Goal: Book appointment/travel/reservation

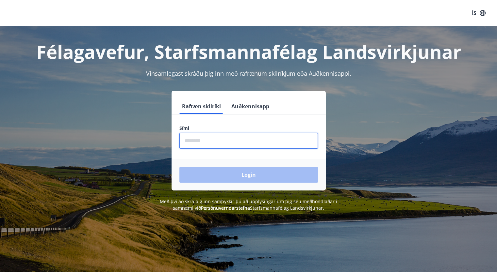
click at [210, 137] on input "phone" at bounding box center [248, 141] width 138 height 16
type input "********"
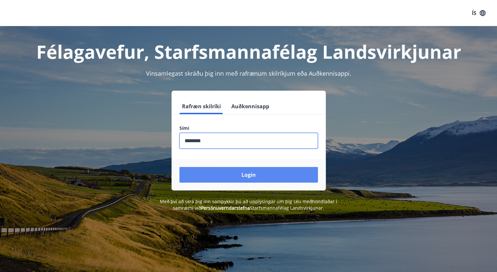
click at [246, 179] on button "Login" at bounding box center [248, 175] width 138 height 16
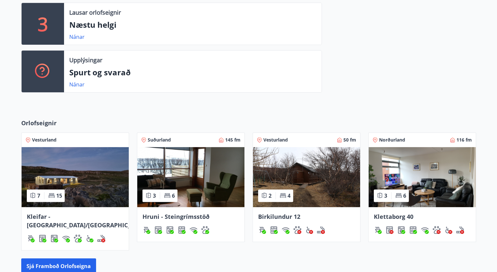
scroll to position [182, 0]
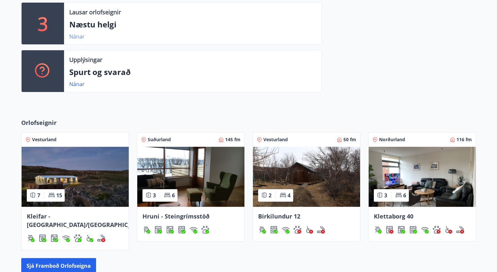
click at [78, 34] on link "Nánar" at bounding box center [76, 36] width 15 height 7
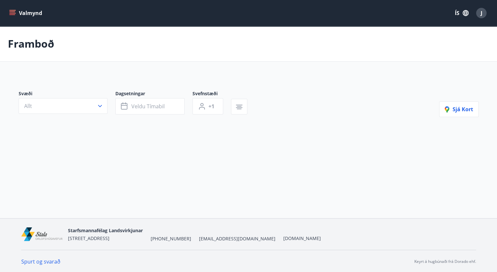
type input "*"
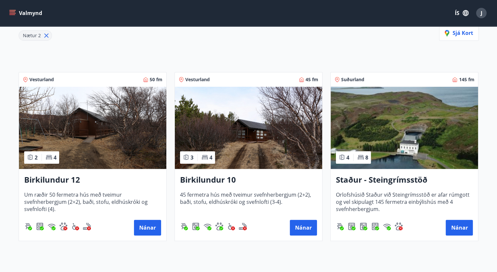
scroll to position [93, 0]
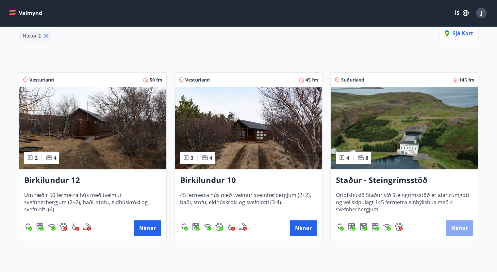
click at [454, 223] on button "Nánar" at bounding box center [459, 228] width 27 height 16
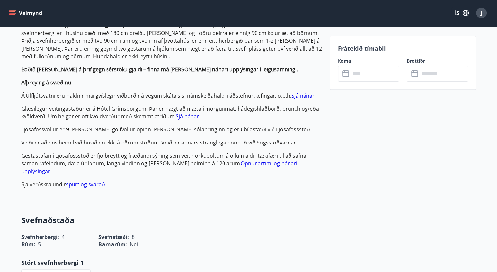
scroll to position [237, 0]
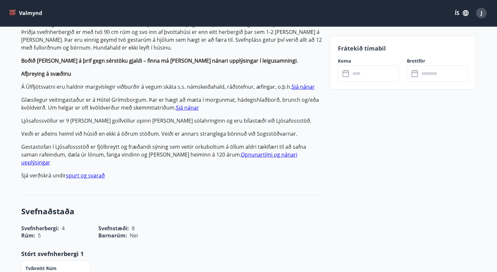
click at [303, 176] on div "Upplýsingar Orlofshúsið Staður við Steingrímsstöð er afar rúmgott og vel skipul…" at bounding box center [171, 83] width 301 height 203
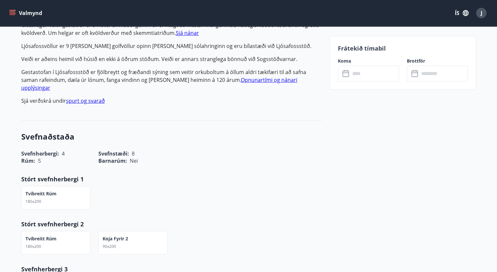
scroll to position [313, 0]
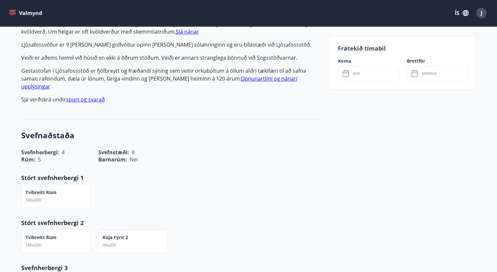
click at [367, 75] on input "text" at bounding box center [374, 74] width 49 height 16
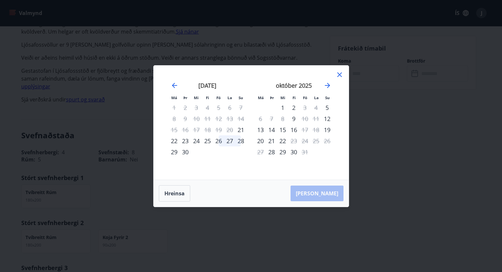
click at [339, 73] on icon at bounding box center [339, 75] width 8 height 8
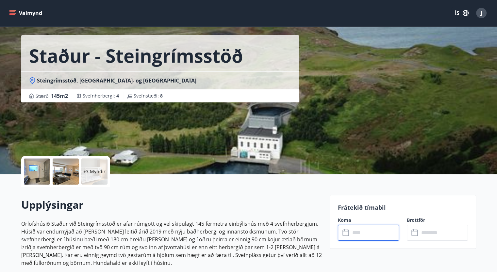
scroll to position [22, 0]
click at [22, 10] on button "Valmynd" at bounding box center [26, 13] width 37 height 12
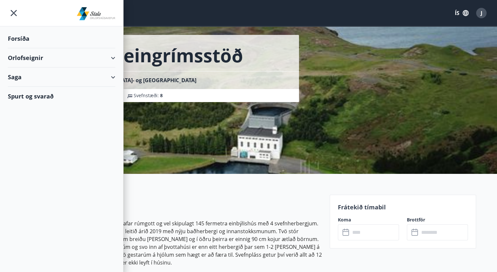
click at [31, 57] on div "Orlofseignir" at bounding box center [61, 57] width 107 height 19
click at [29, 77] on div "Framboð" at bounding box center [61, 75] width 97 height 14
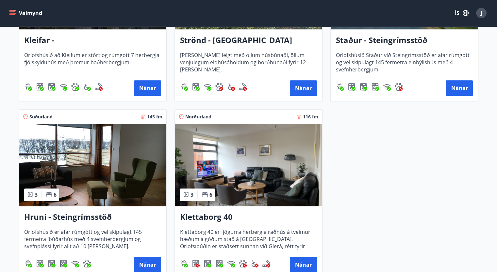
scroll to position [395, 0]
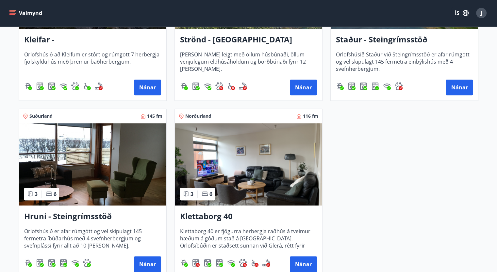
click at [111, 146] on img at bounding box center [92, 164] width 147 height 82
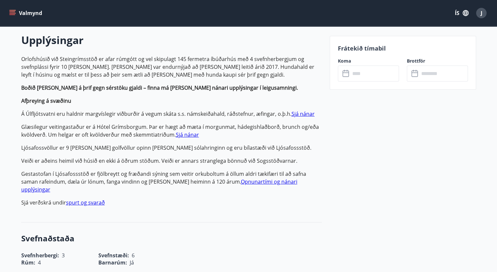
scroll to position [82, 0]
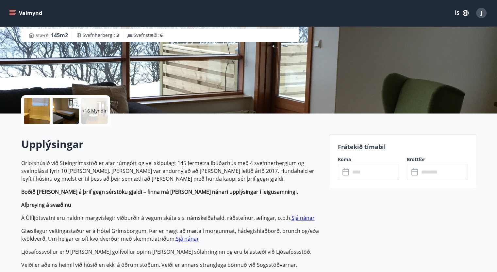
click at [342, 171] on icon at bounding box center [346, 173] width 8 height 8
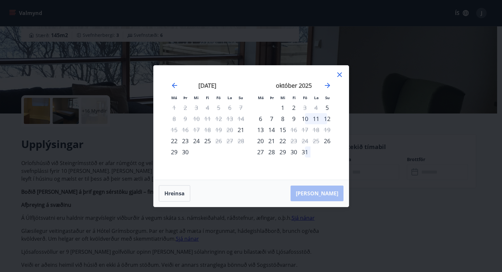
click at [341, 74] on icon at bounding box center [339, 75] width 8 height 8
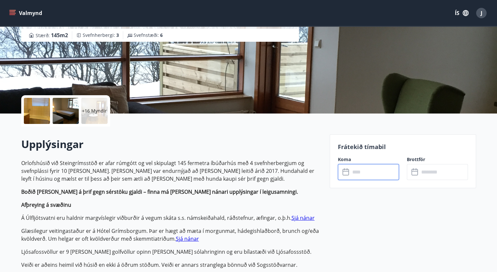
click at [366, 175] on input "text" at bounding box center [374, 172] width 49 height 16
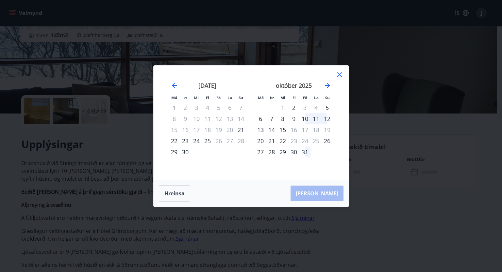
click at [118, 126] on div "Má Þr Mi Fi Fö La Su Má Þr Mi Fi Fö La Su ágúst 2025 1 2 3 4 5 6 7 8 9 10 11 12…" at bounding box center [251, 136] width 502 height 272
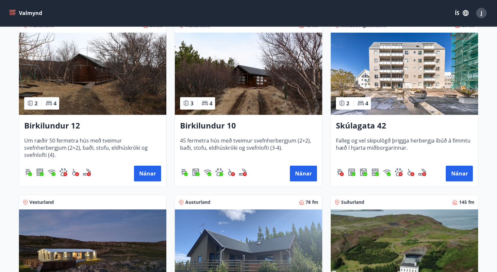
scroll to position [135, 0]
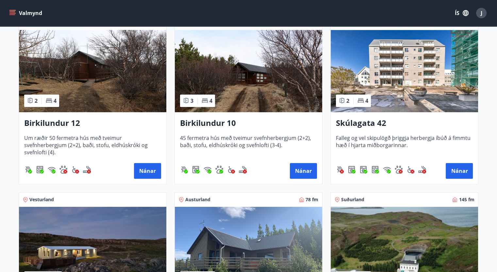
click at [74, 88] on img at bounding box center [92, 71] width 147 height 82
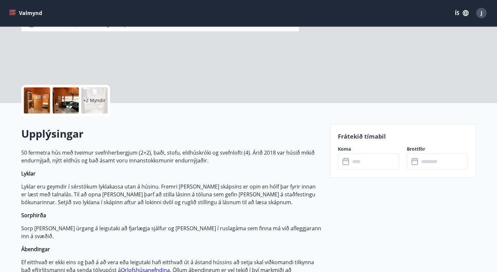
scroll to position [93, 0]
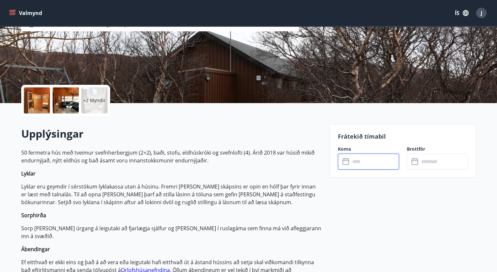
click at [352, 169] on input "text" at bounding box center [374, 162] width 49 height 16
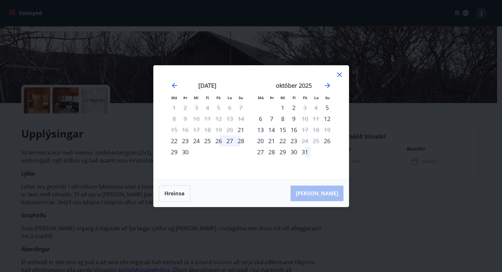
click at [341, 79] on div at bounding box center [339, 76] width 8 height 10
click at [340, 73] on icon at bounding box center [339, 75] width 5 height 5
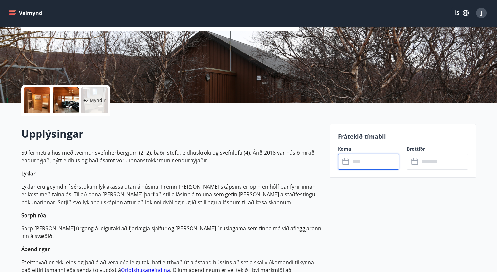
scroll to position [1, 0]
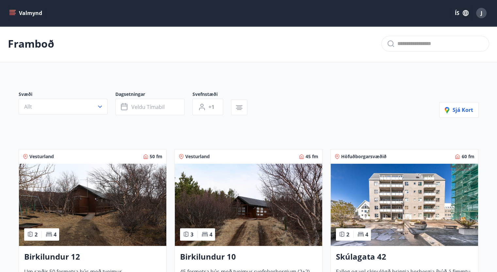
click at [264, 216] on img at bounding box center [248, 205] width 147 height 82
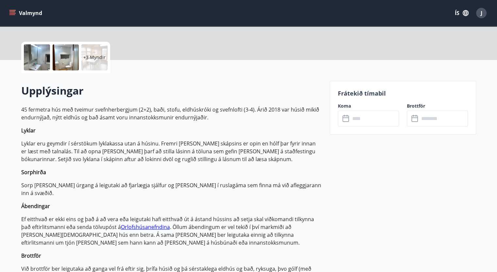
scroll to position [145, 0]
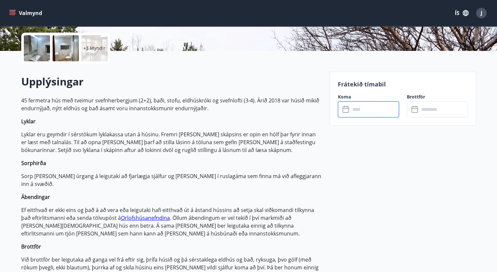
click at [362, 110] on input "text" at bounding box center [374, 110] width 49 height 16
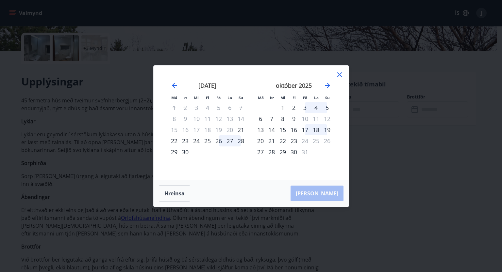
click at [419, 158] on div "Má Þr Mi Fi Fö La Su Má Þr Mi Fi Fö La Su ágúst 2025 1 2 3 4 5 6 7 8 9 10 11 12…" at bounding box center [251, 136] width 502 height 272
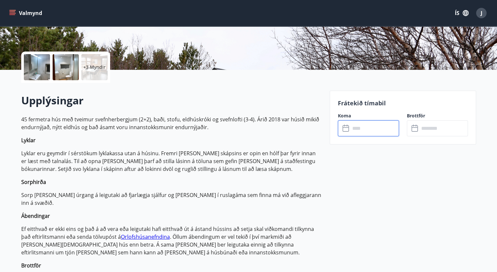
scroll to position [124, 0]
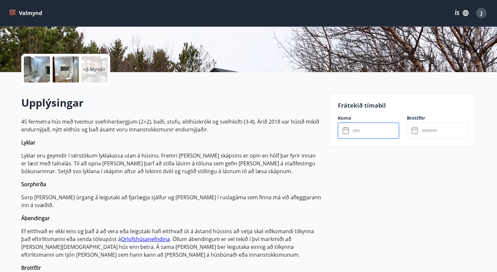
click at [350, 130] on input "text" at bounding box center [374, 131] width 49 height 16
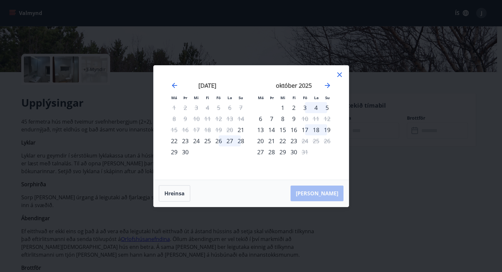
click at [337, 75] on icon at bounding box center [339, 75] width 8 height 8
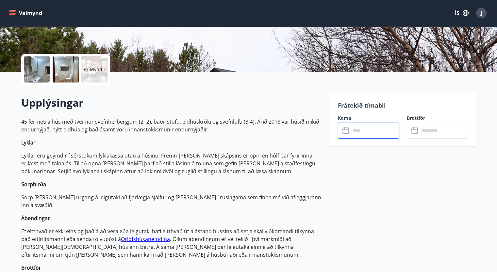
scroll to position [0, 0]
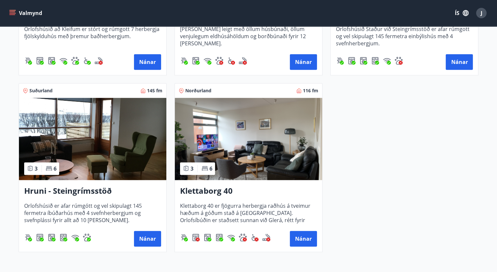
scroll to position [422, 0]
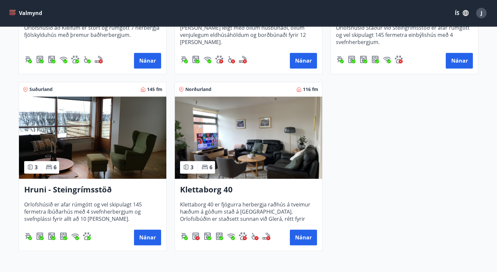
click at [125, 159] on img at bounding box center [92, 138] width 147 height 82
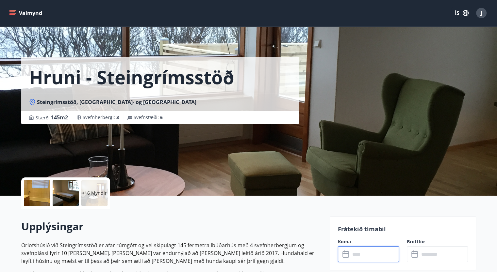
click at [360, 257] on input "text" at bounding box center [374, 255] width 49 height 16
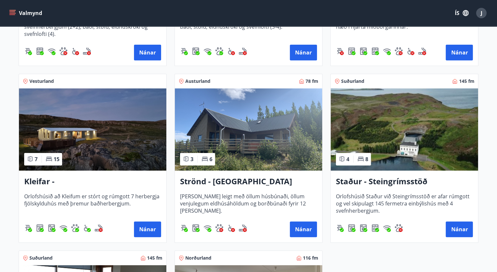
scroll to position [254, 0]
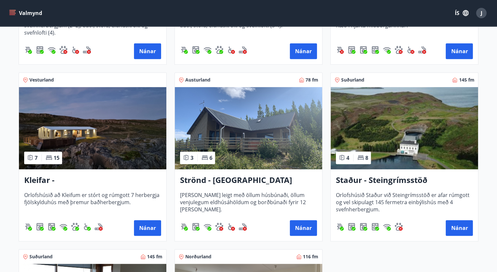
click at [372, 122] on img at bounding box center [404, 128] width 147 height 82
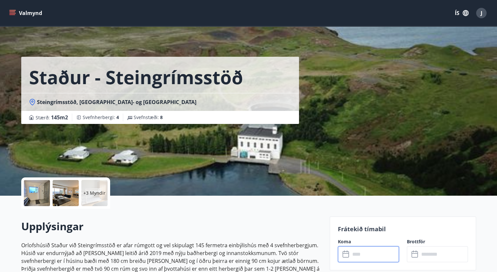
click at [360, 253] on input "text" at bounding box center [374, 255] width 49 height 16
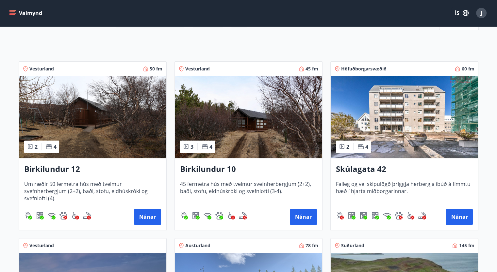
scroll to position [88, 0]
click at [247, 143] on img at bounding box center [248, 117] width 147 height 82
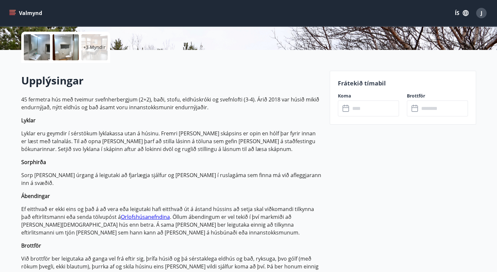
scroll to position [151, 0]
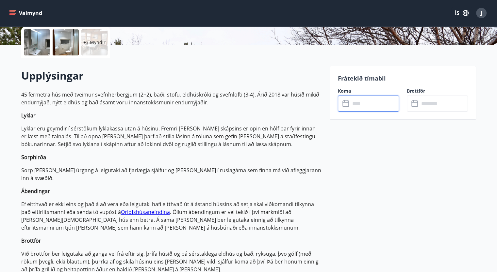
click at [361, 106] on input "text" at bounding box center [374, 104] width 49 height 16
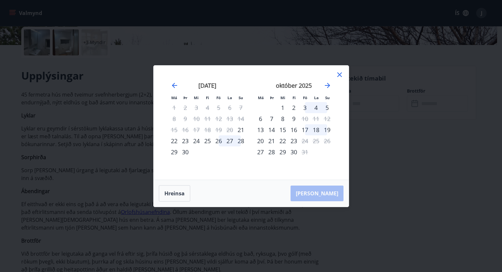
click at [306, 107] on div "3" at bounding box center [304, 107] width 11 height 11
click at [327, 107] on div "5" at bounding box center [326, 107] width 11 height 11
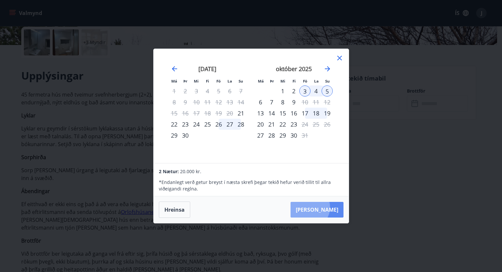
click at [329, 208] on button "Taka Frá" at bounding box center [316, 210] width 53 height 16
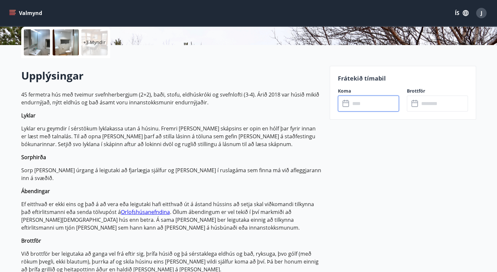
type input "******"
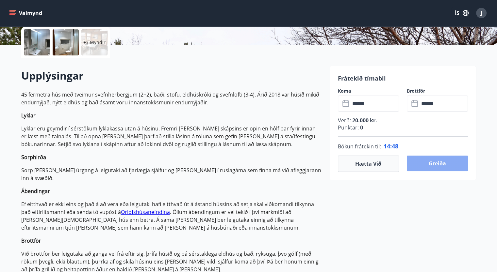
click at [450, 166] on button "Greiða" at bounding box center [437, 164] width 61 height 16
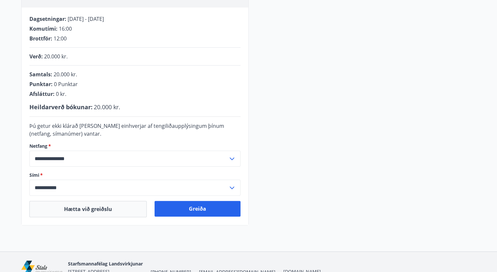
scroll to position [159, 0]
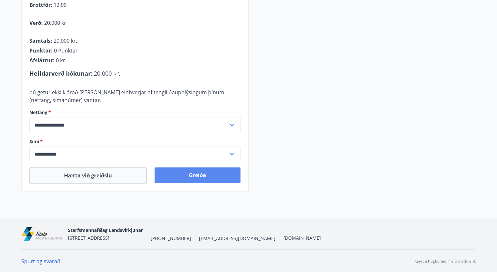
click at [212, 177] on button "Greiða" at bounding box center [197, 176] width 86 height 16
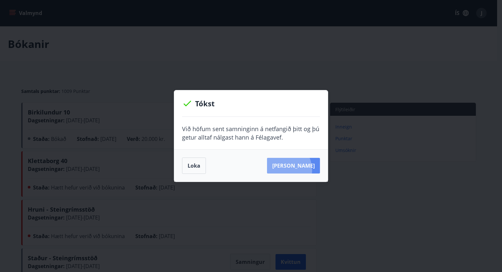
click at [292, 170] on button "Sjá samning" at bounding box center [293, 166] width 53 height 16
click at [501, 153] on div "Tókst Við höfum sent samninginn á netfangið þitt og þú getur alltaf nálgast han…" at bounding box center [251, 136] width 502 height 272
